Goal: Transaction & Acquisition: Purchase product/service

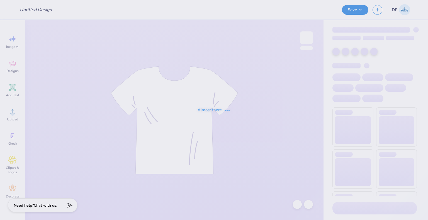
type input "Kappa Merch"
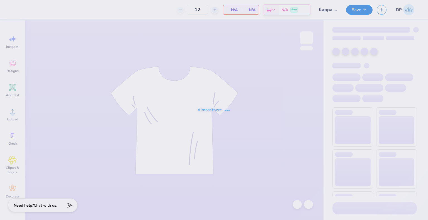
type input "25"
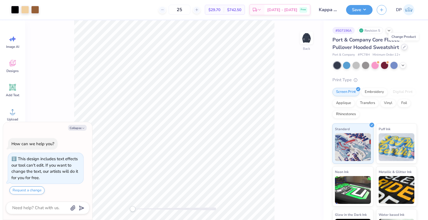
click at [403, 48] on icon at bounding box center [404, 47] width 2 height 2
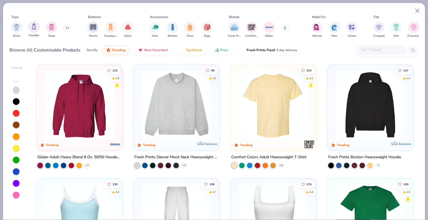
click at [33, 28] on img "filter for Hoodies" at bounding box center [34, 26] width 6 height 6
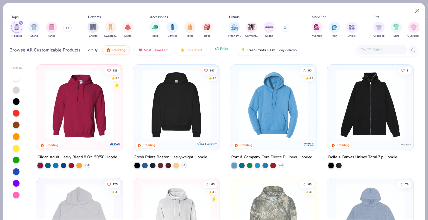
click at [223, 51] on button "Price" at bounding box center [221, 48] width 22 height 9
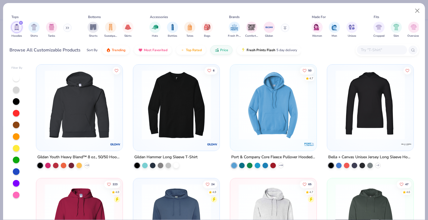
click at [189, 101] on img at bounding box center [176, 105] width 75 height 70
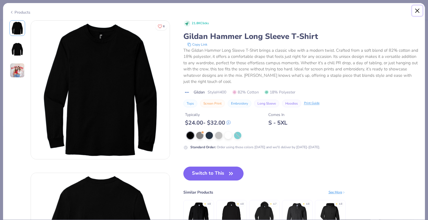
click at [416, 11] on button "Close" at bounding box center [417, 11] width 11 height 11
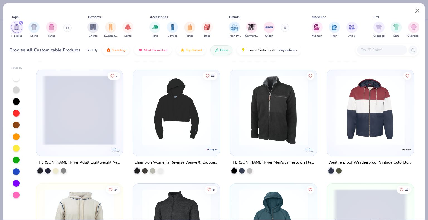
scroll to position [2210, 0]
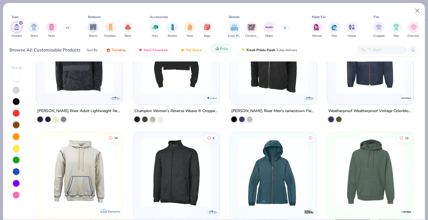
click at [218, 52] on button "Price" at bounding box center [221, 48] width 22 height 9
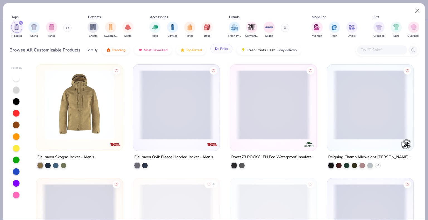
click at [218, 52] on button "Price" at bounding box center [221, 48] width 22 height 9
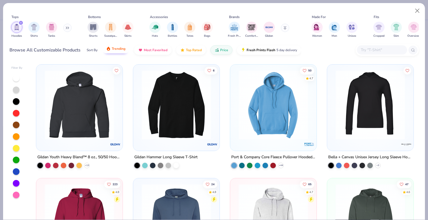
click at [115, 53] on div "Sort By Trending Most Favorited Top Rated Price Fresh Prints Flash 5 day delive…" at bounding box center [194, 50] width 215 height 16
click at [120, 47] on span "Trending" at bounding box center [119, 49] width 14 height 4
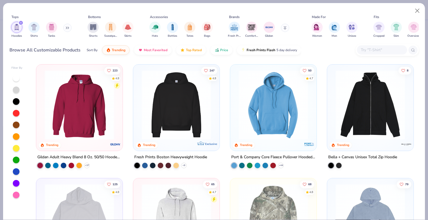
click at [182, 109] on img at bounding box center [176, 105] width 75 height 70
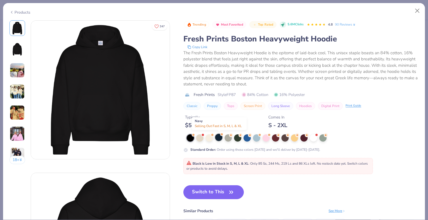
click at [218, 137] on div at bounding box center [218, 137] width 7 height 7
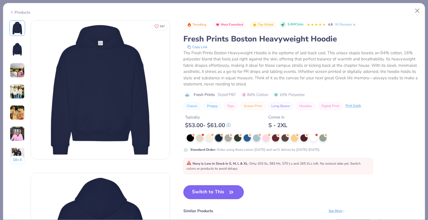
click at [219, 195] on button "Switch to This" at bounding box center [213, 193] width 60 height 14
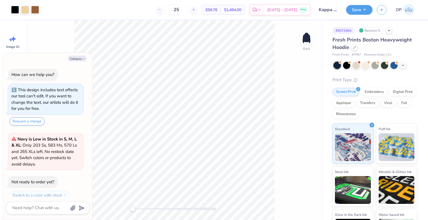
scroll to position [15, 0]
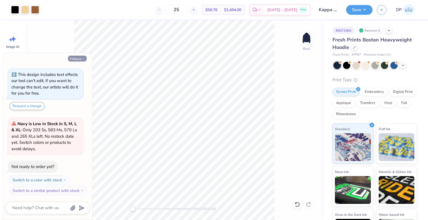
click at [82, 58] on icon "button" at bounding box center [83, 58] width 3 height 3
type textarea "x"
